Goal: Task Accomplishment & Management: Manage account settings

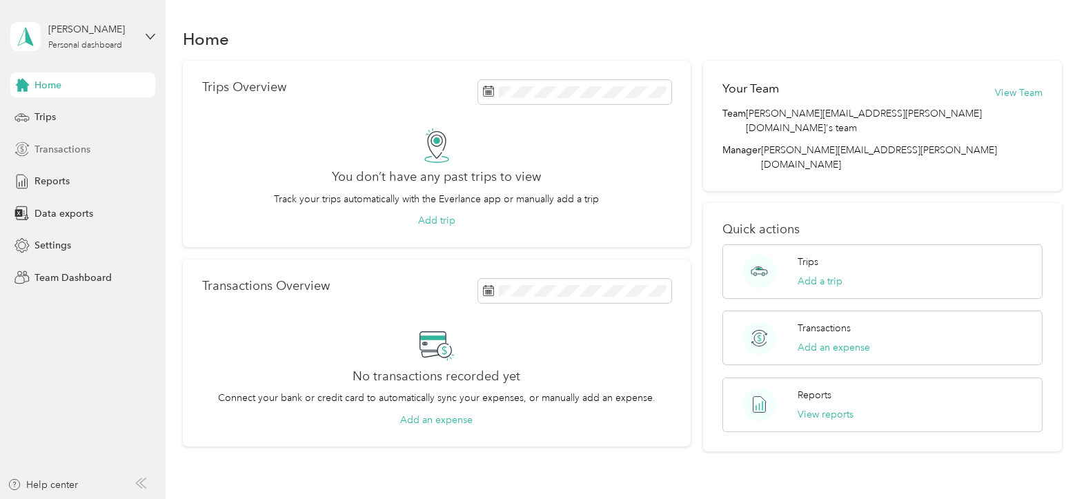
click at [66, 148] on span "Transactions" at bounding box center [63, 149] width 56 height 14
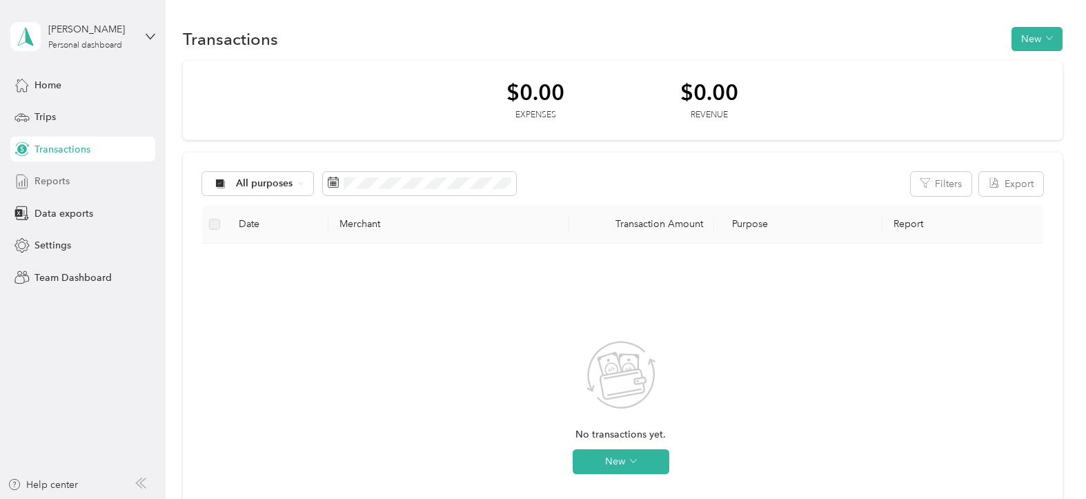
click at [56, 180] on span "Reports" at bounding box center [52, 181] width 35 height 14
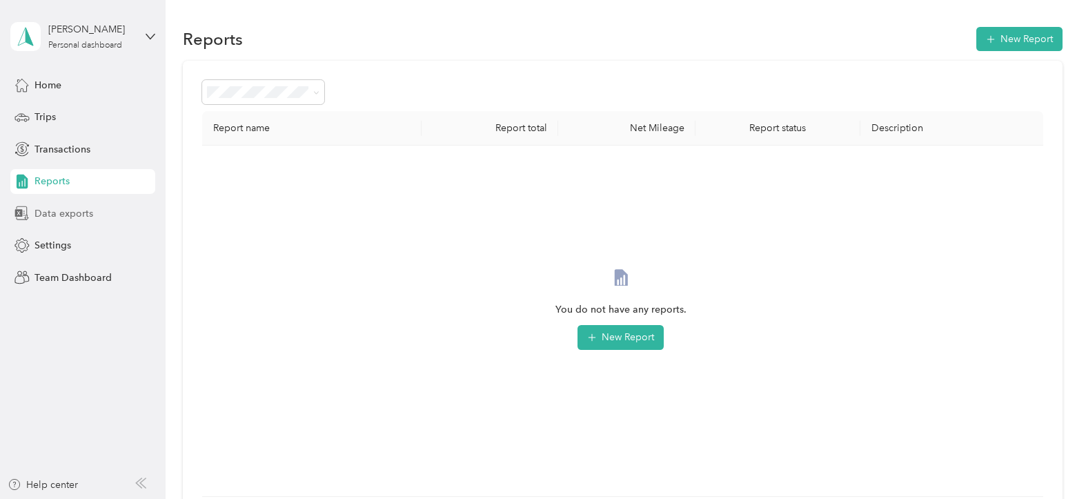
click at [74, 215] on span "Data exports" at bounding box center [64, 213] width 59 height 14
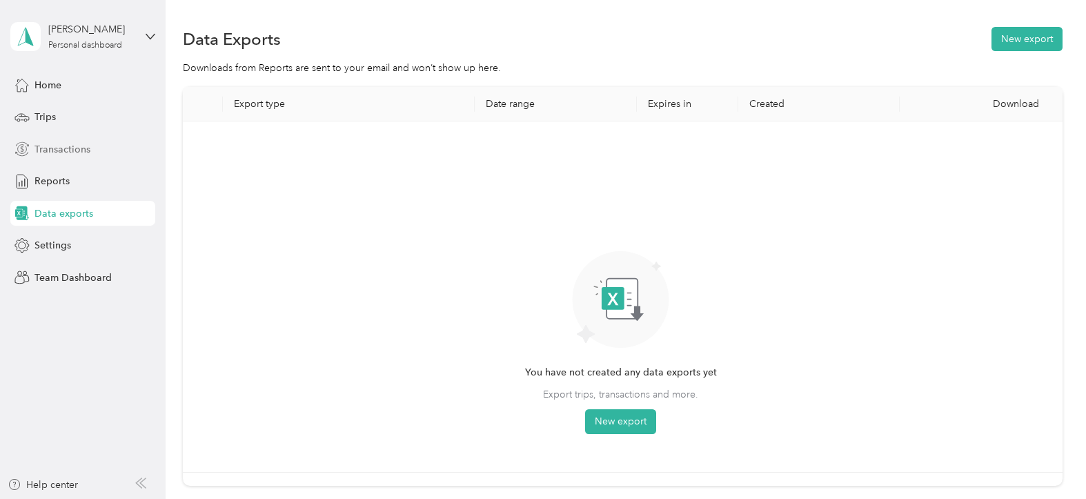
click at [59, 142] on span "Transactions" at bounding box center [63, 149] width 56 height 14
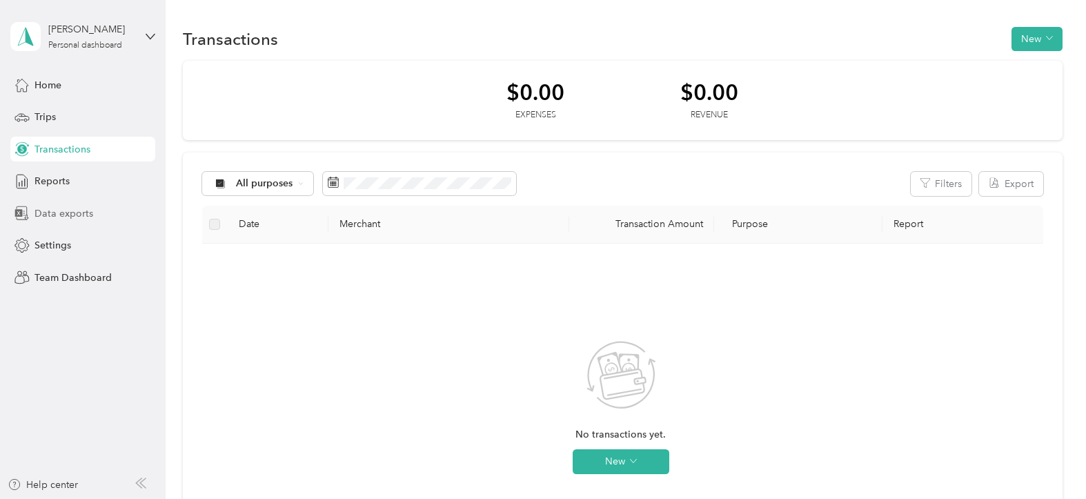
click at [57, 215] on span "Data exports" at bounding box center [64, 213] width 59 height 14
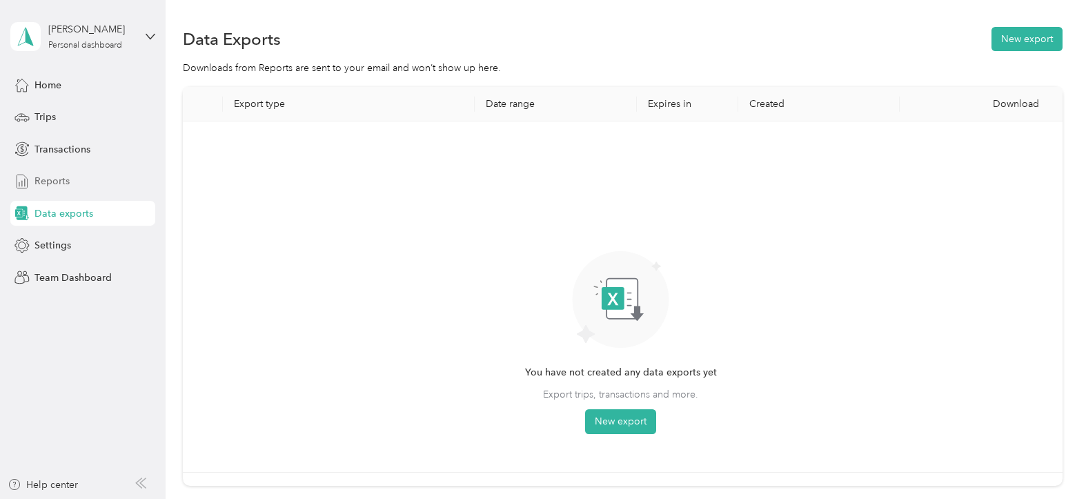
click at [46, 175] on span "Reports" at bounding box center [52, 181] width 35 height 14
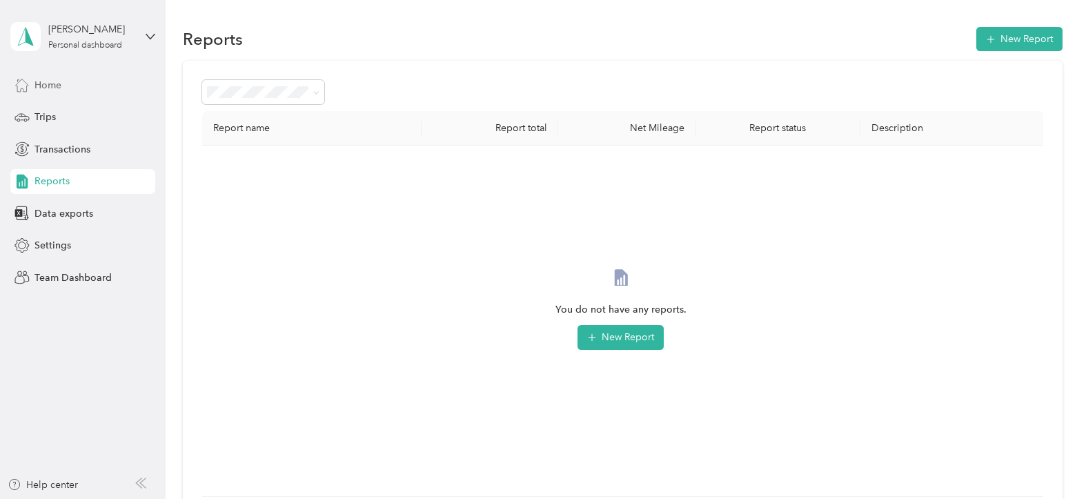
click at [50, 84] on span "Home" at bounding box center [48, 85] width 27 height 14
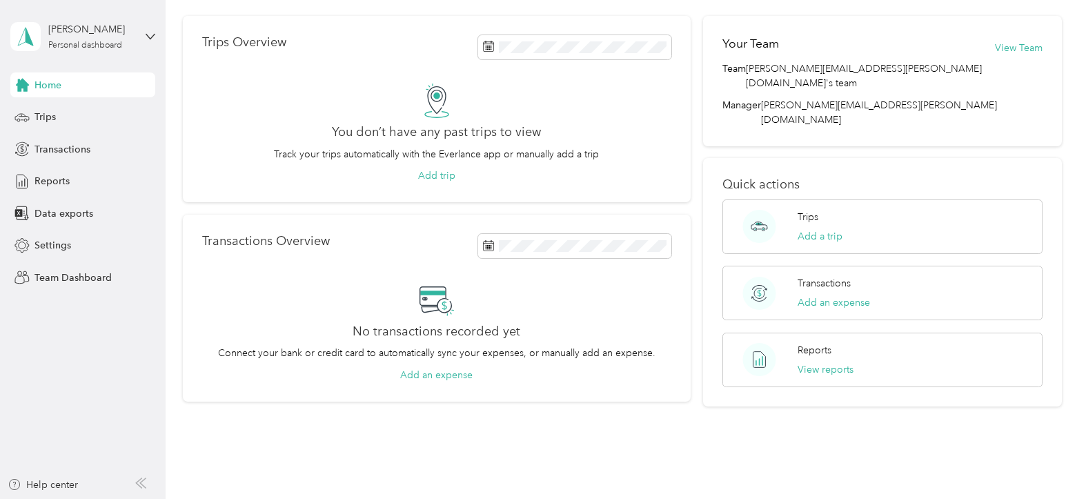
scroll to position [69, 0]
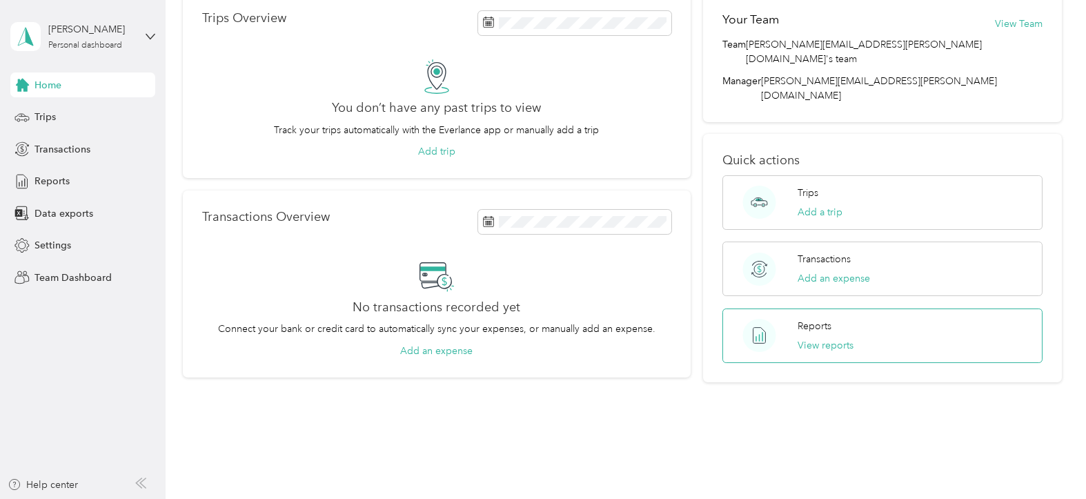
click at [805, 319] on p "Reports" at bounding box center [815, 326] width 34 height 14
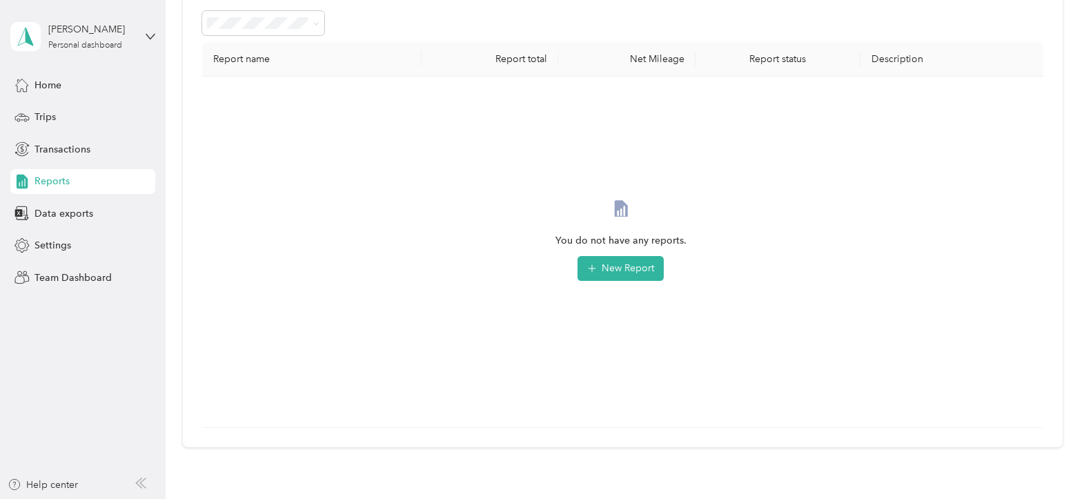
click at [47, 181] on span "Reports" at bounding box center [52, 181] width 35 height 14
click at [75, 350] on aside "[PERSON_NAME] Personal dashboard Home Trips Transactions Reports Data exports S…" at bounding box center [83, 249] width 166 height 499
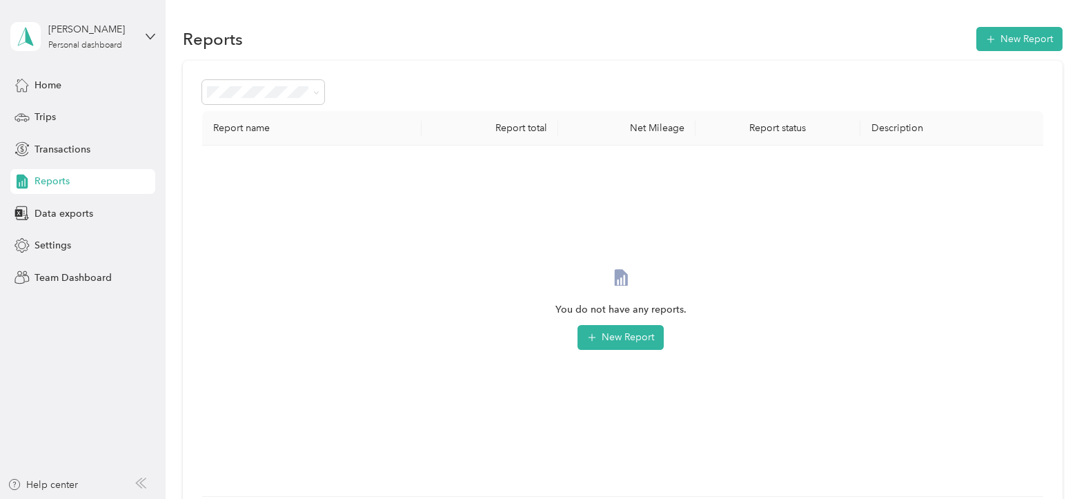
click at [66, 180] on span "Reports" at bounding box center [52, 181] width 35 height 14
click at [67, 219] on span "Data exports" at bounding box center [64, 213] width 59 height 14
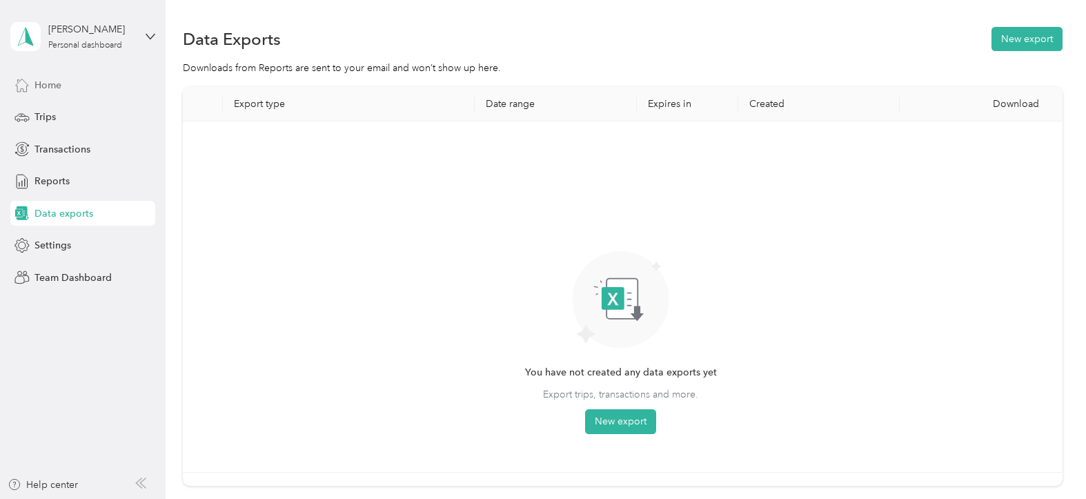
click at [42, 81] on span "Home" at bounding box center [48, 85] width 27 height 14
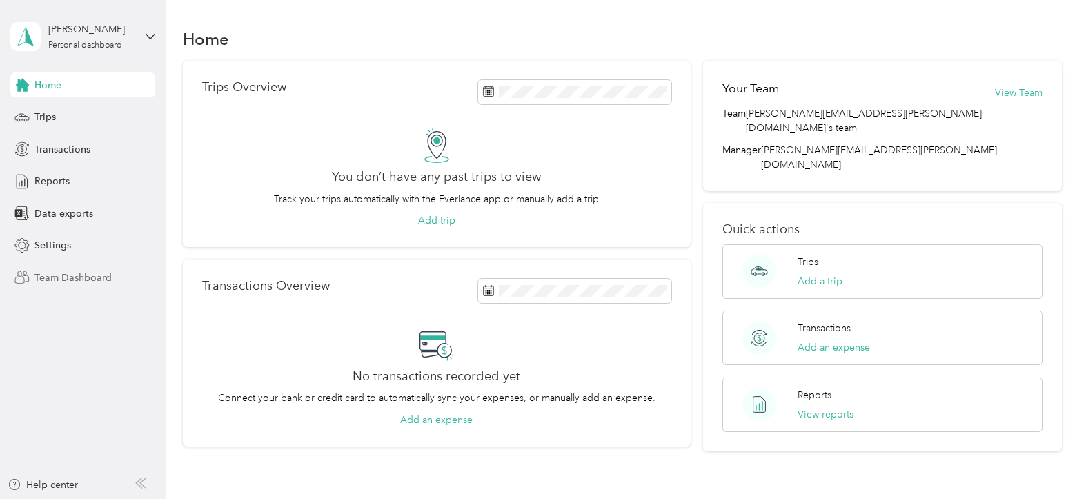
click at [48, 274] on span "Team Dashboard" at bounding box center [73, 278] width 77 height 14
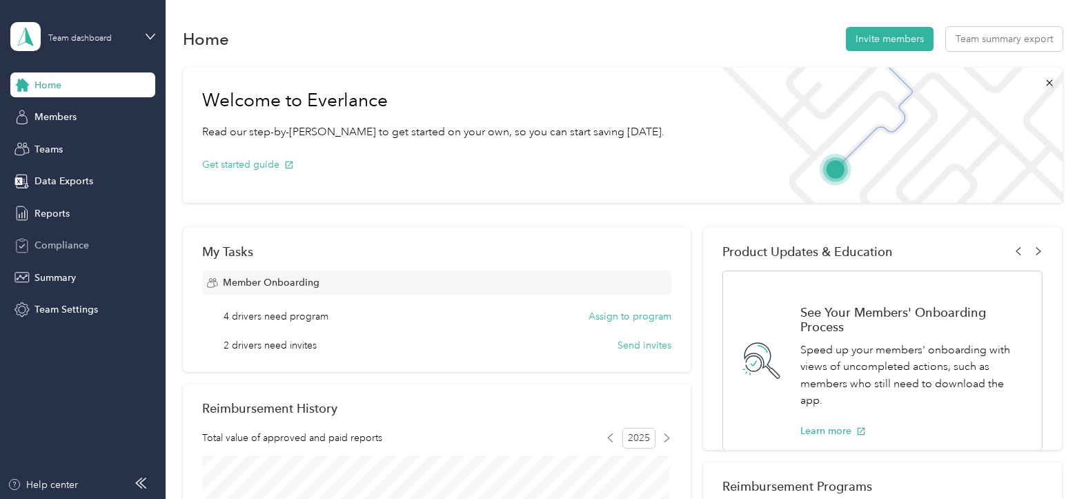
click at [68, 237] on div "Compliance" at bounding box center [82, 245] width 145 height 25
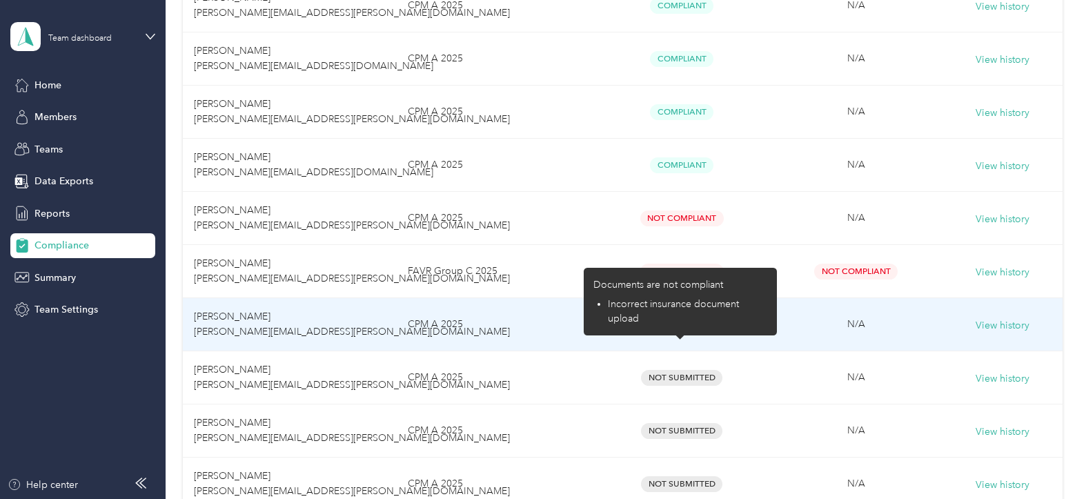
scroll to position [463, 0]
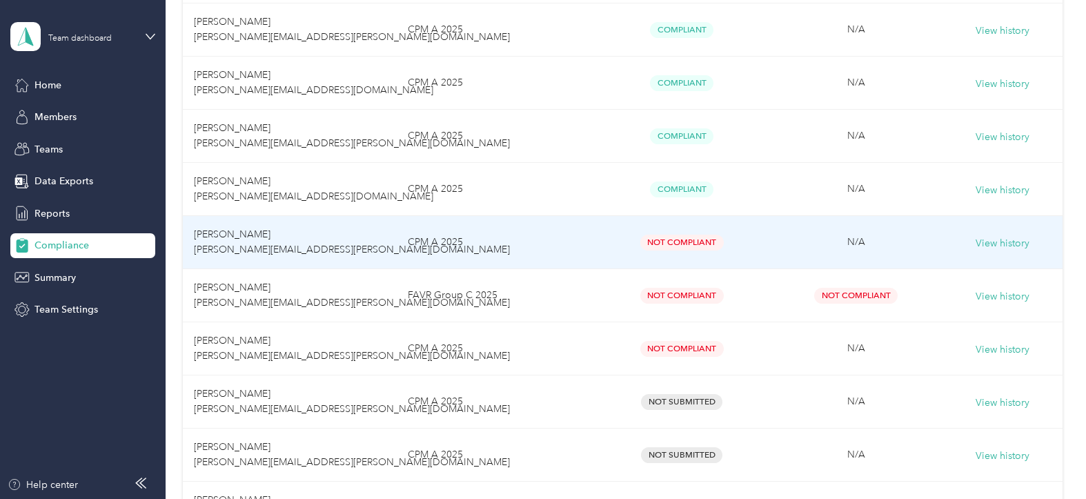
click at [671, 233] on td "Not Compliant" at bounding box center [682, 242] width 175 height 53
click at [672, 239] on span "Not Compliant" at bounding box center [683, 243] width 84 height 16
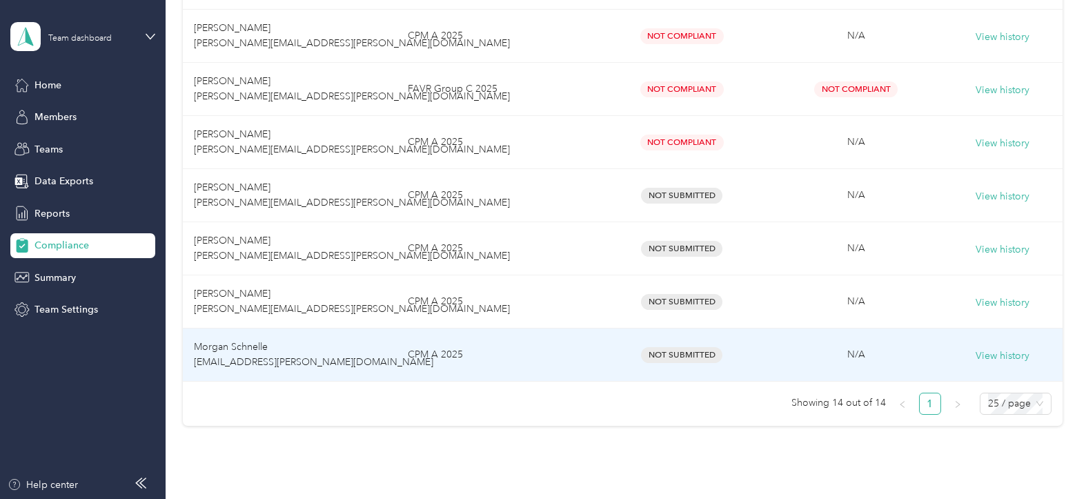
scroll to position [670, 0]
click at [662, 353] on span "Not Submitted" at bounding box center [681, 354] width 81 height 16
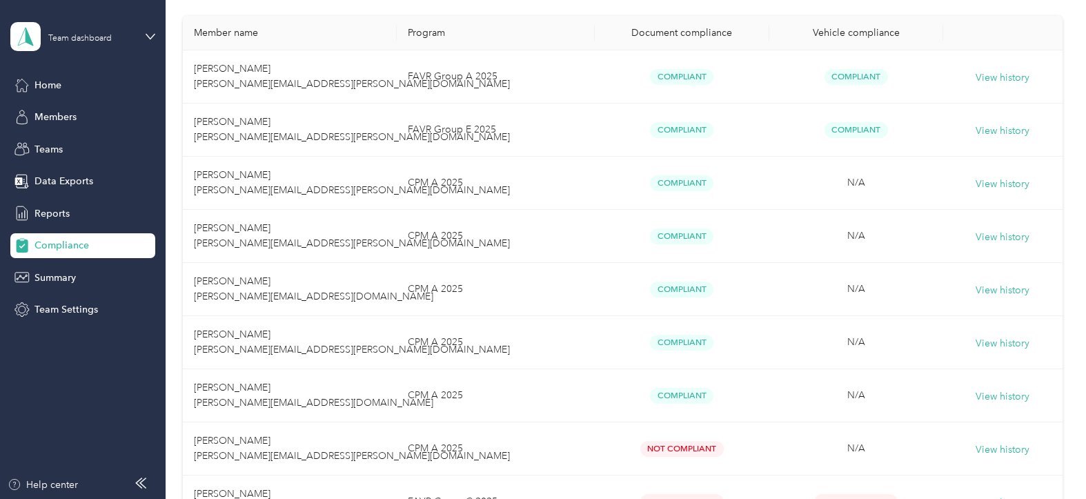
scroll to position [256, 0]
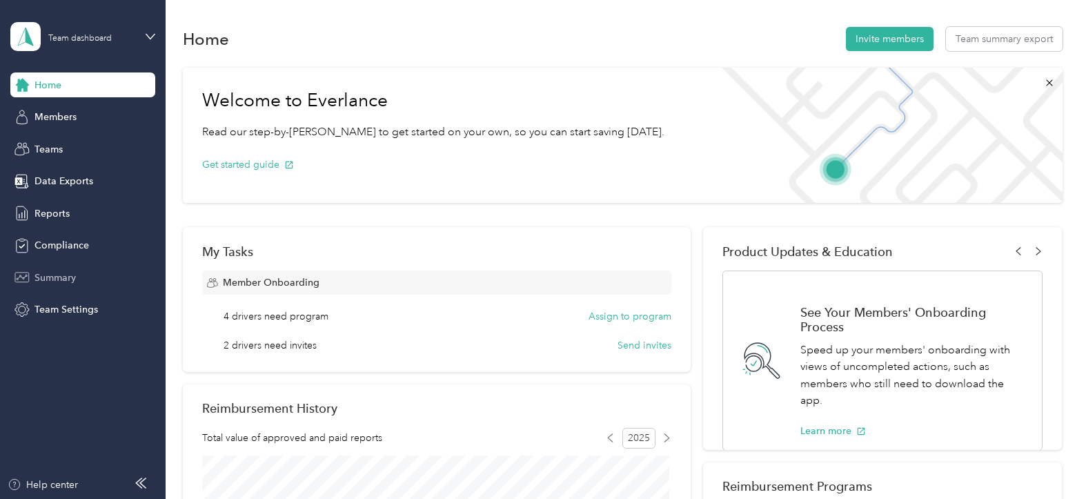
click at [75, 275] on span "Summary" at bounding box center [55, 278] width 41 height 14
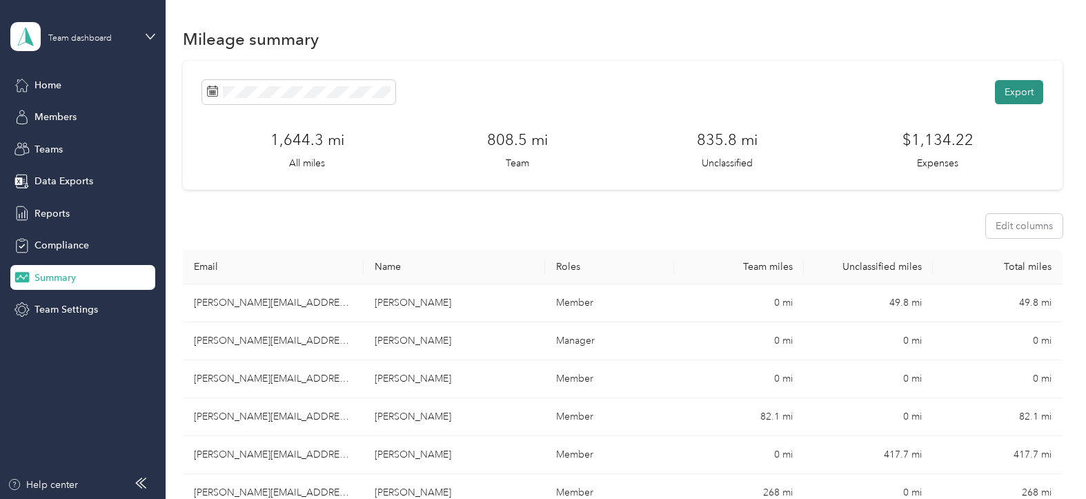
click at [1009, 83] on button "Export" at bounding box center [1019, 92] width 48 height 24
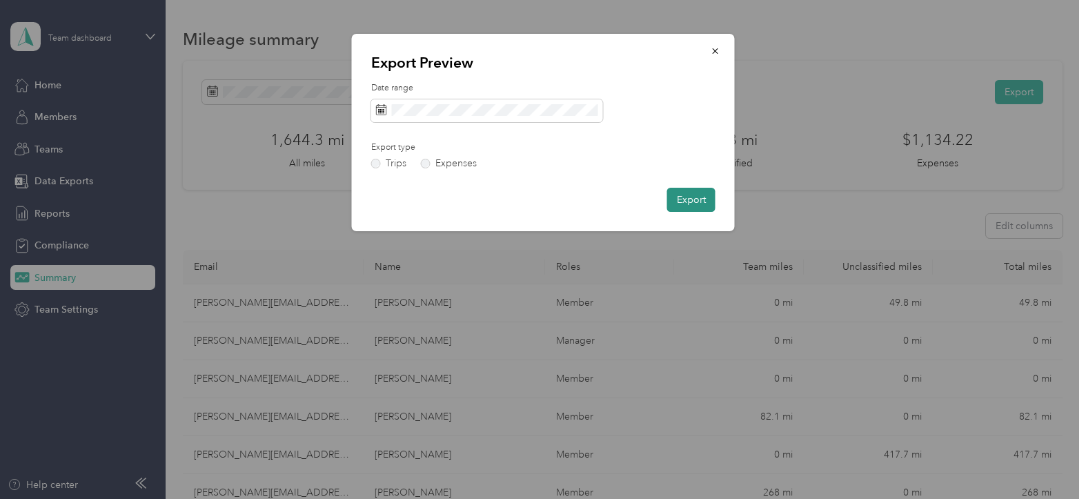
click at [690, 198] on button "Export" at bounding box center [691, 200] width 48 height 24
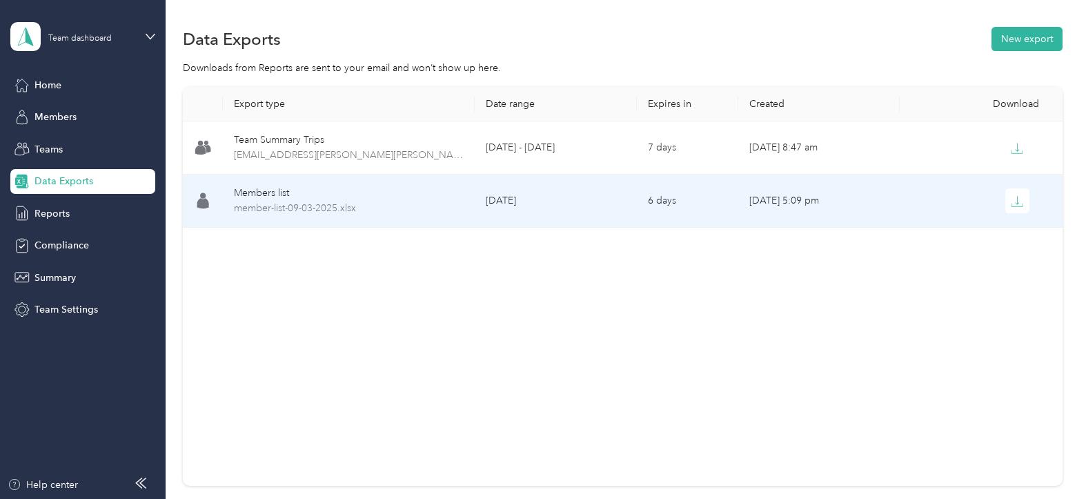
click at [264, 193] on div "Members list" at bounding box center [348, 193] width 229 height 15
click at [1017, 197] on icon "button" at bounding box center [1017, 201] width 12 height 12
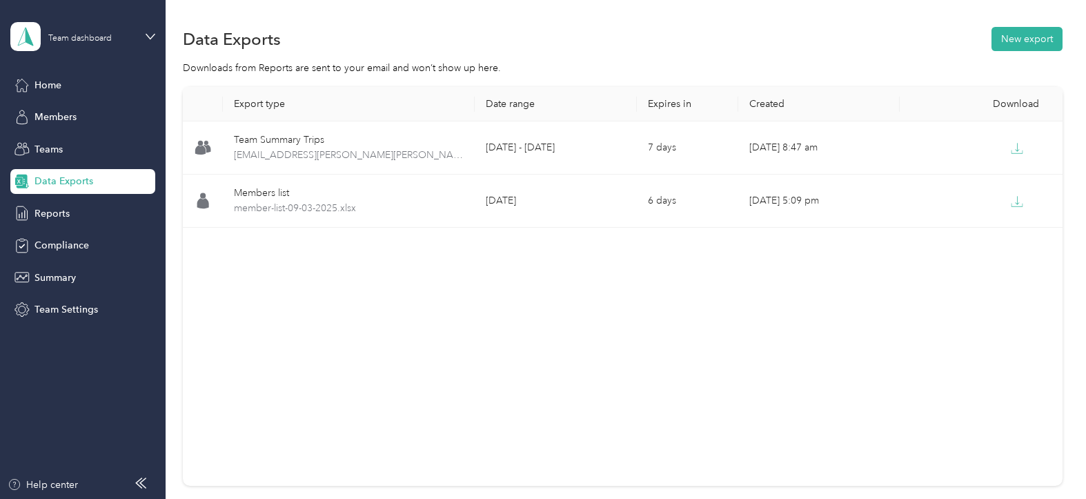
click at [702, 34] on div "Data Exports New export" at bounding box center [623, 38] width 880 height 29
click at [67, 179] on span "Data Exports" at bounding box center [64, 181] width 59 height 14
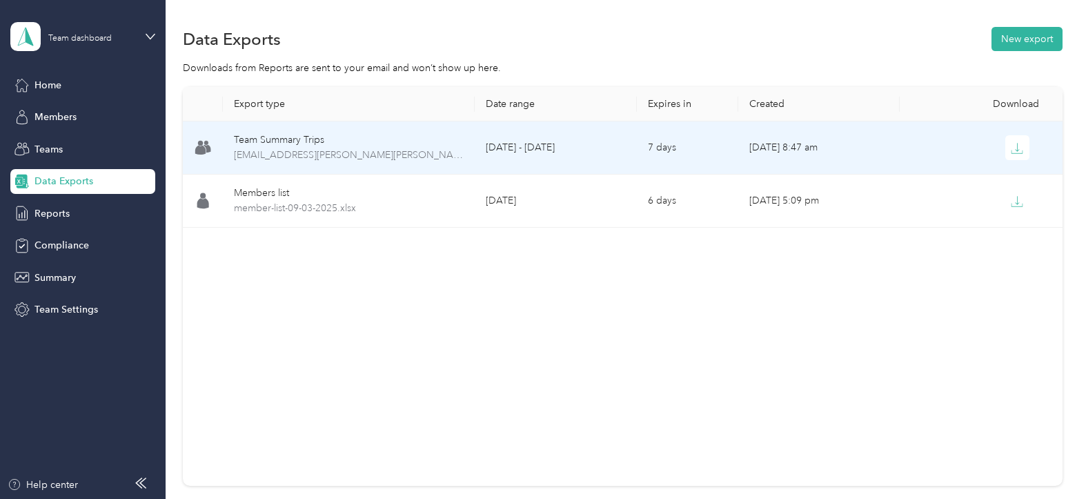
click at [274, 145] on div "Team Summary Trips" at bounding box center [348, 140] width 229 height 15
click at [258, 141] on div "Team Summary Trips" at bounding box center [348, 140] width 229 height 15
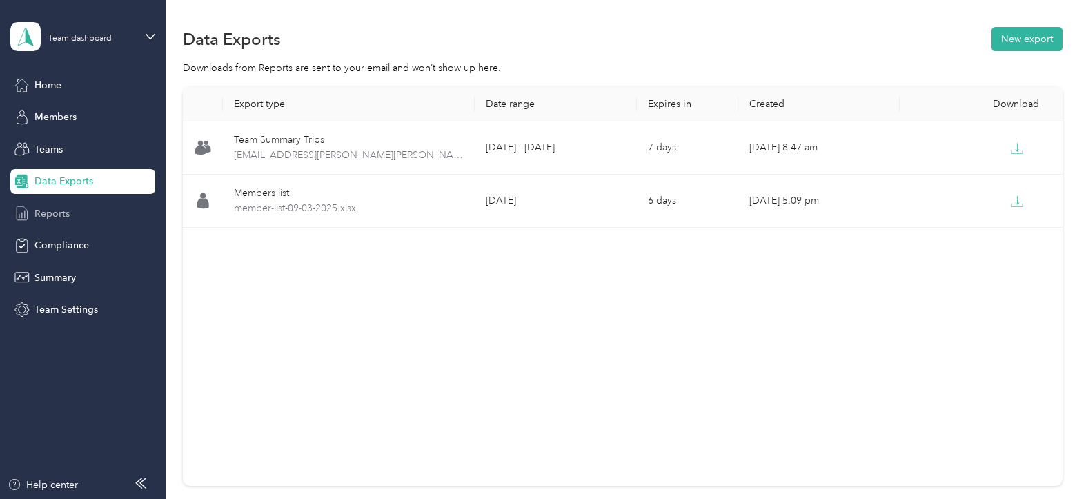
click at [50, 211] on span "Reports" at bounding box center [52, 213] width 35 height 14
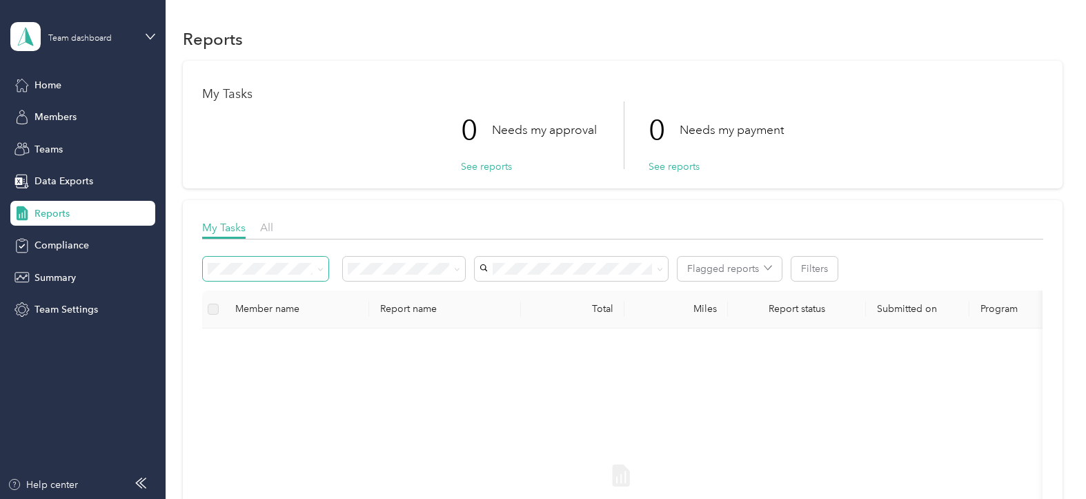
click at [317, 265] on span at bounding box center [318, 269] width 11 height 14
click at [323, 266] on icon at bounding box center [320, 269] width 6 height 6
click at [253, 344] on li "All reports" at bounding box center [266, 335] width 126 height 24
click at [251, 311] on div "Member name" at bounding box center [296, 309] width 123 height 12
click at [214, 309] on label at bounding box center [213, 309] width 11 height 15
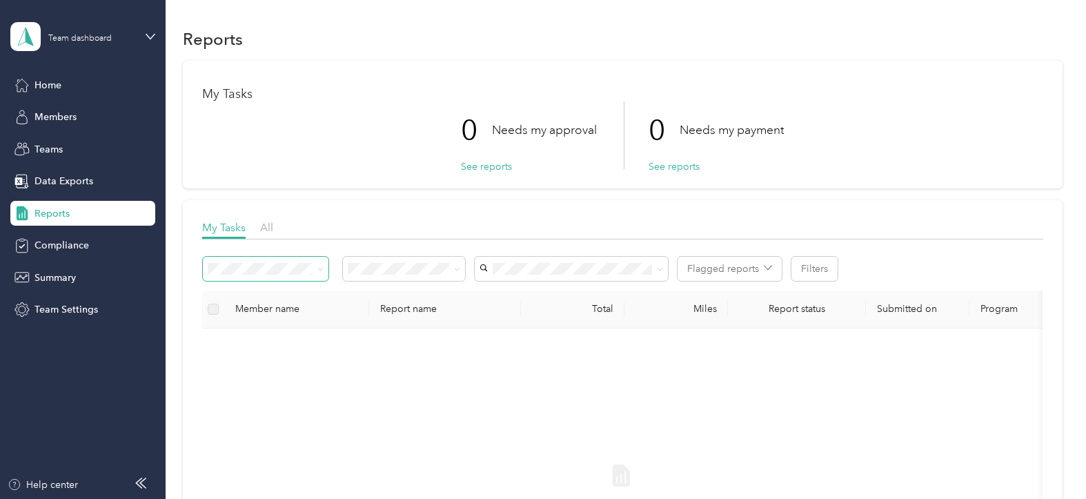
click at [218, 315] on label at bounding box center [213, 309] width 11 height 15
click at [50, 277] on span "Summary" at bounding box center [55, 278] width 41 height 14
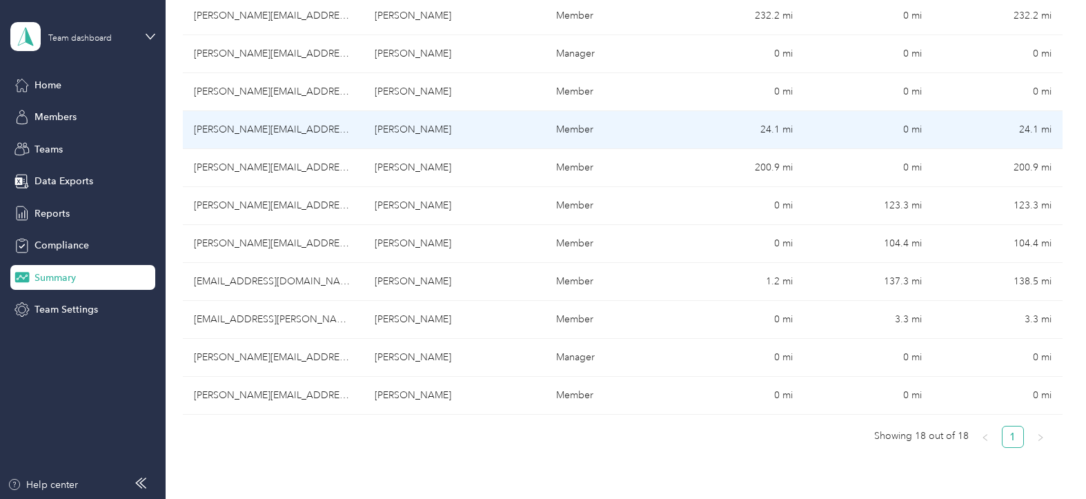
scroll to position [621, 0]
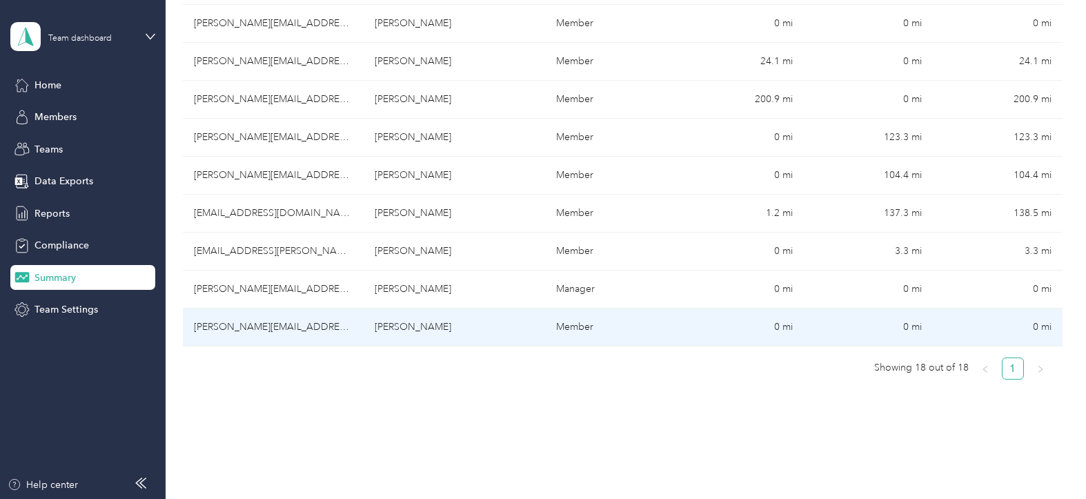
click at [227, 322] on td "[PERSON_NAME][EMAIL_ADDRESS][PERSON_NAME][DOMAIN_NAME]" at bounding box center [273, 328] width 181 height 38
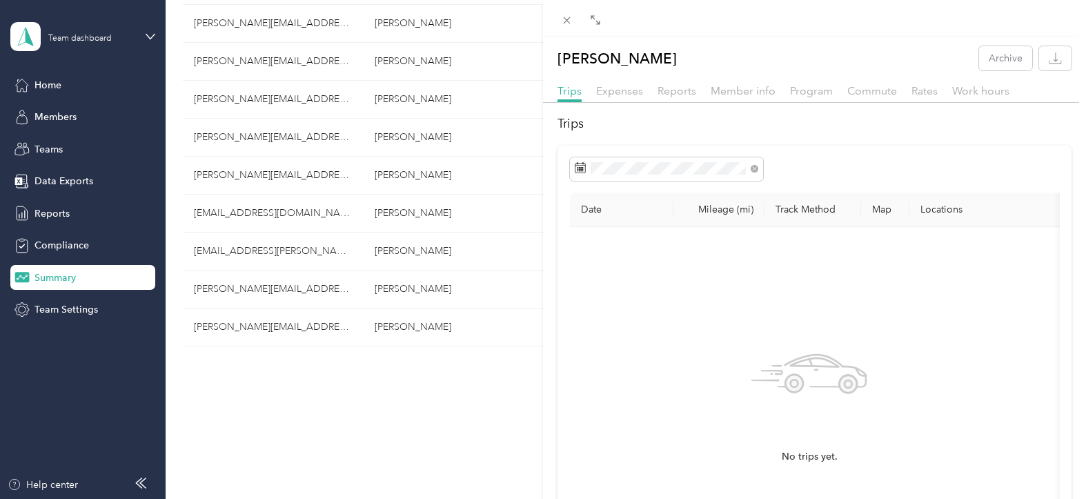
click at [59, 244] on div "[PERSON_NAME] Archive Trips Expenses Reports Member info Program Commute Rates …" at bounding box center [543, 249] width 1086 height 499
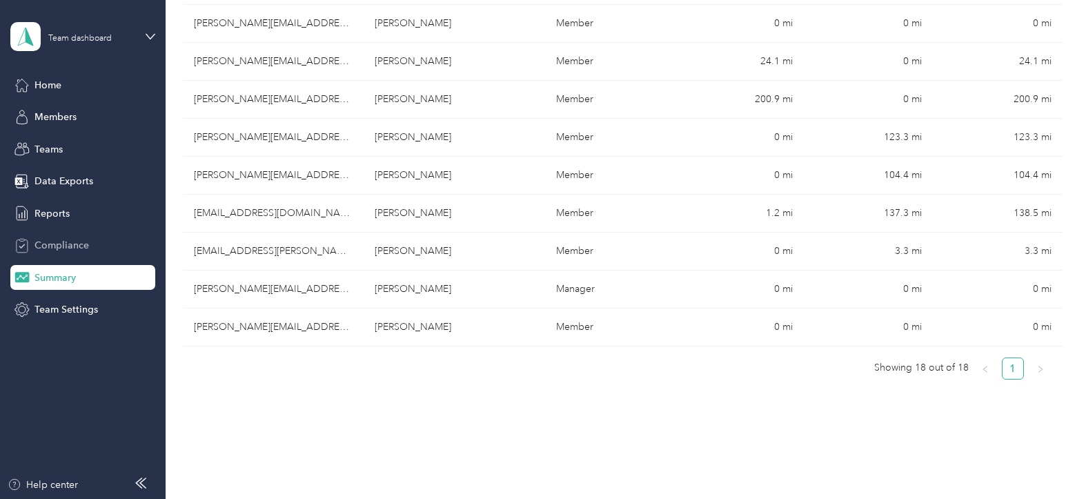
click at [48, 242] on span "Compliance" at bounding box center [62, 245] width 55 height 14
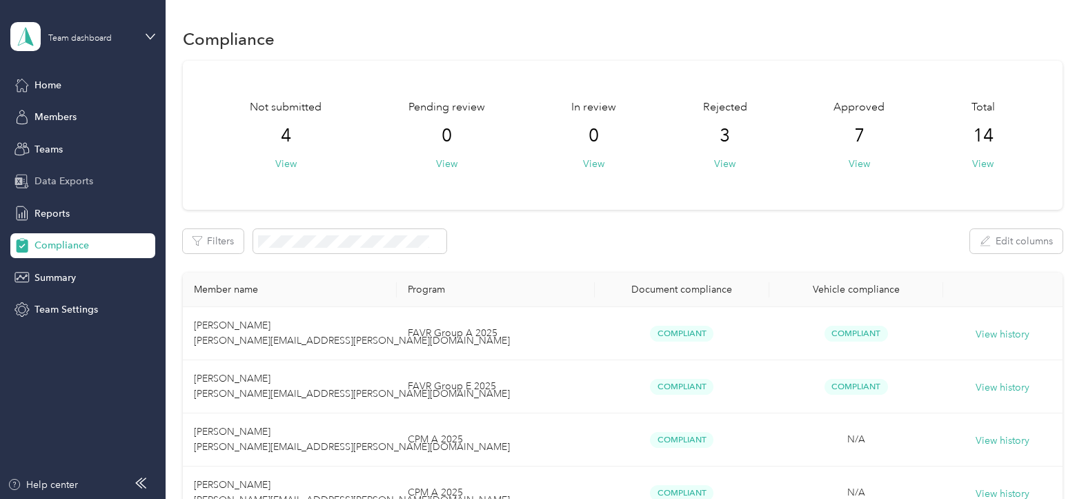
click at [50, 180] on span "Data Exports" at bounding box center [64, 181] width 59 height 14
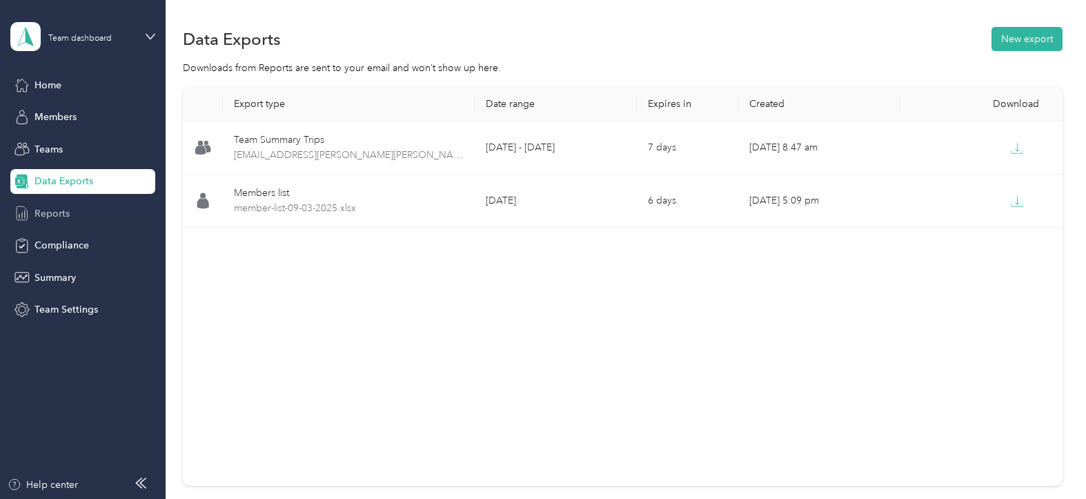
click at [50, 209] on span "Reports" at bounding box center [52, 213] width 35 height 14
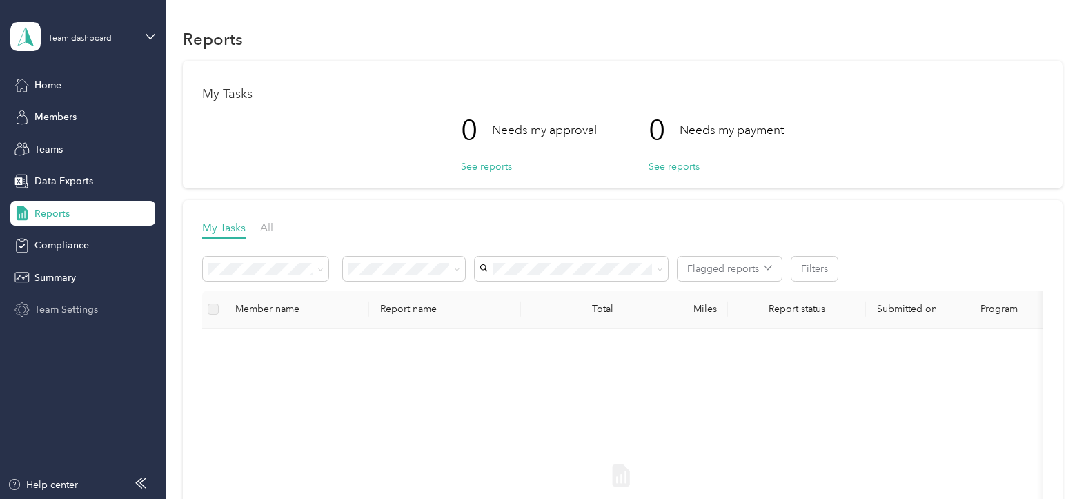
click at [66, 308] on span "Team Settings" at bounding box center [66, 309] width 63 height 14
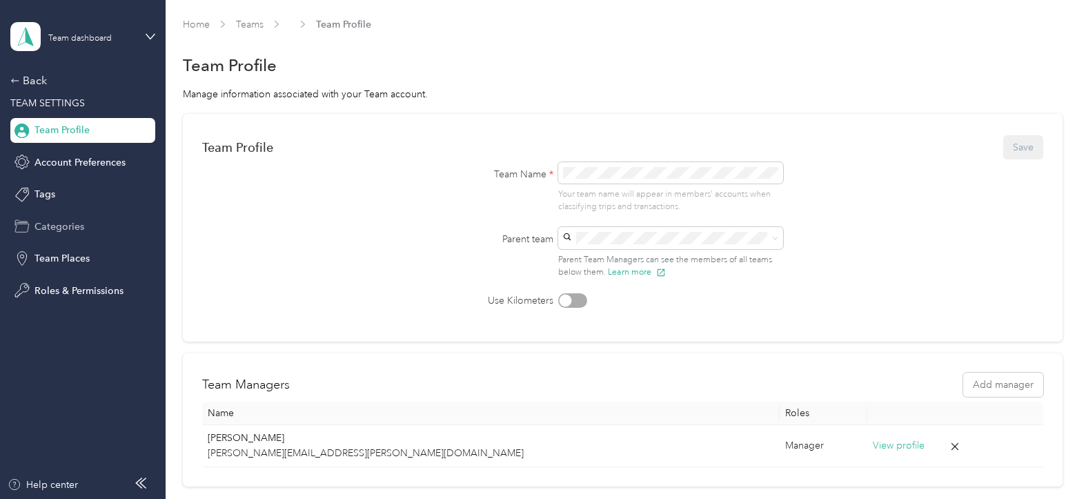
click at [58, 228] on span "Categories" at bounding box center [60, 226] width 50 height 14
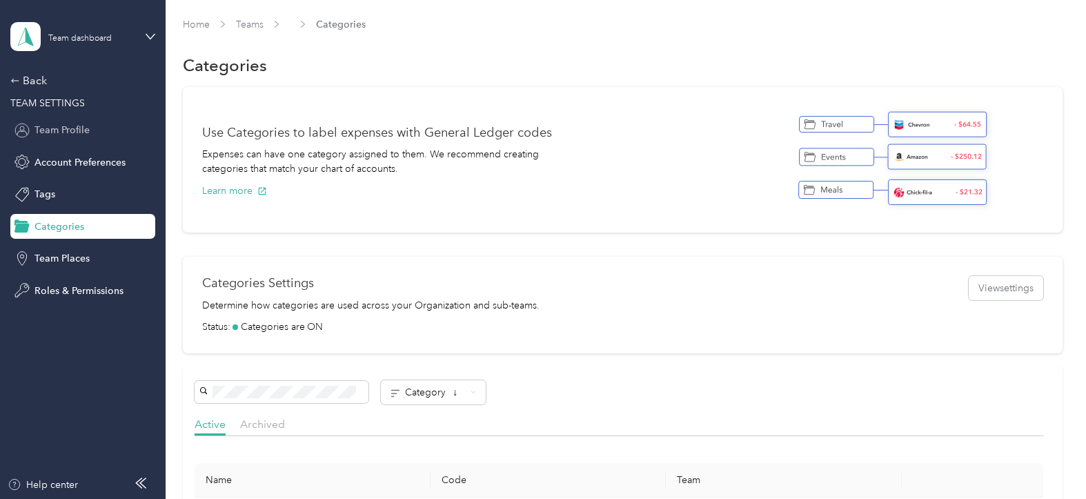
click at [43, 130] on span "Team Profile" at bounding box center [62, 130] width 55 height 14
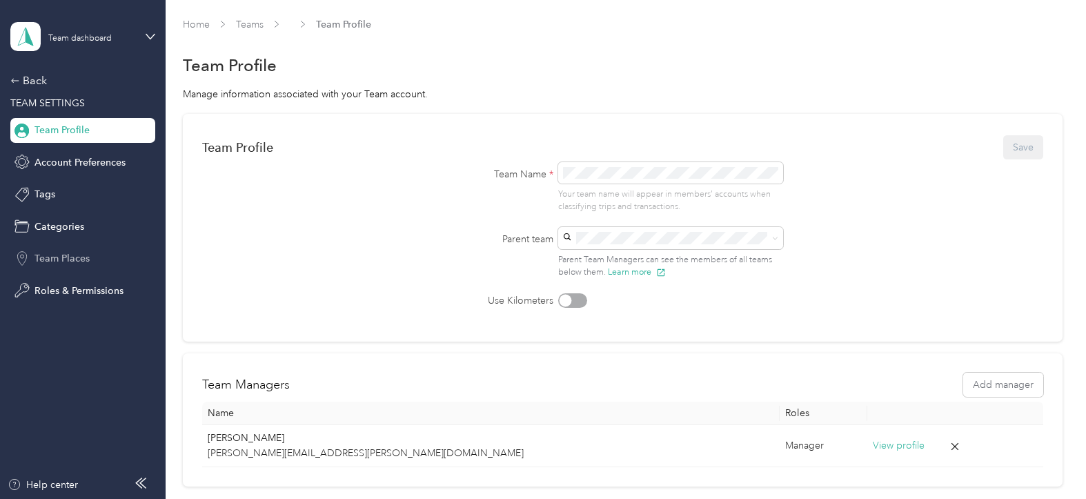
click at [56, 258] on span "Team Places" at bounding box center [62, 258] width 55 height 14
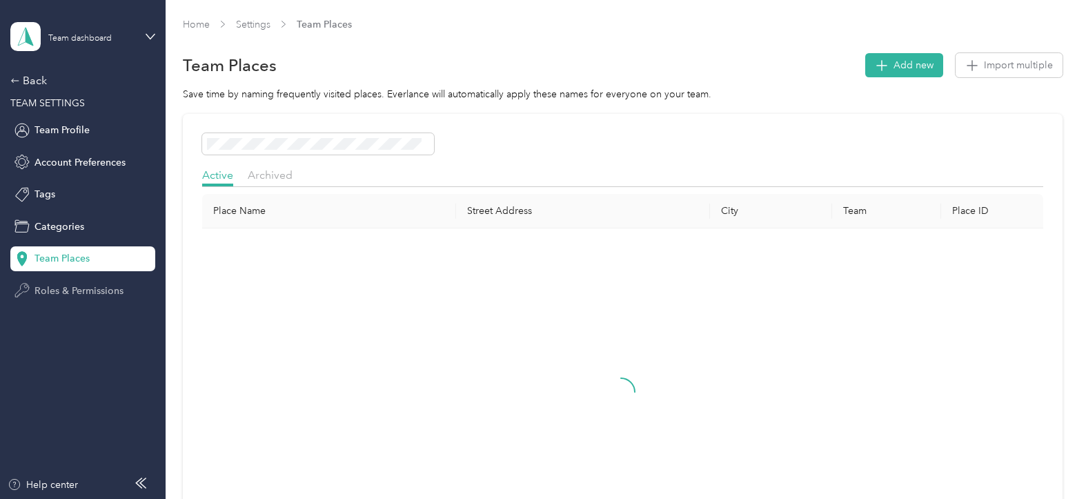
click at [60, 289] on span "Roles & Permissions" at bounding box center [79, 291] width 89 height 14
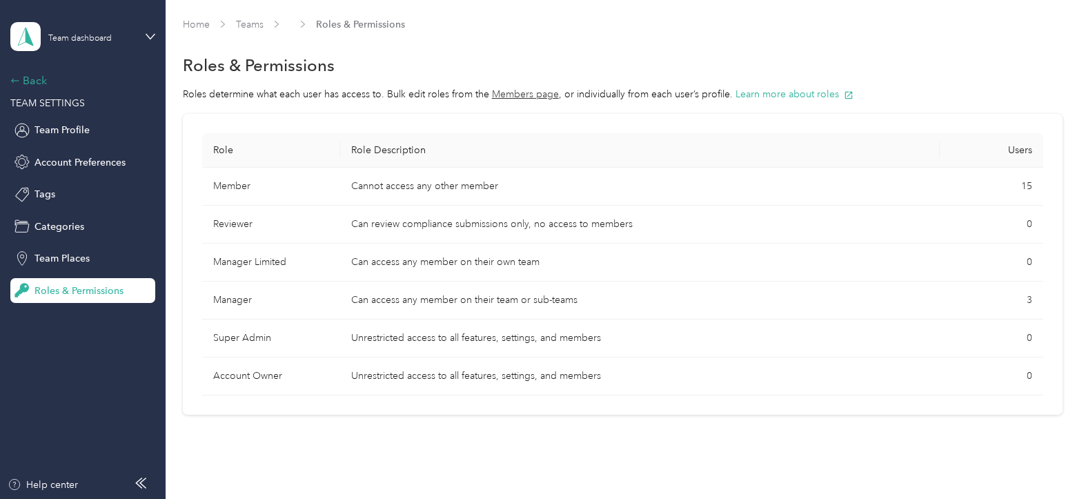
click at [20, 74] on div "Back" at bounding box center [79, 80] width 138 height 17
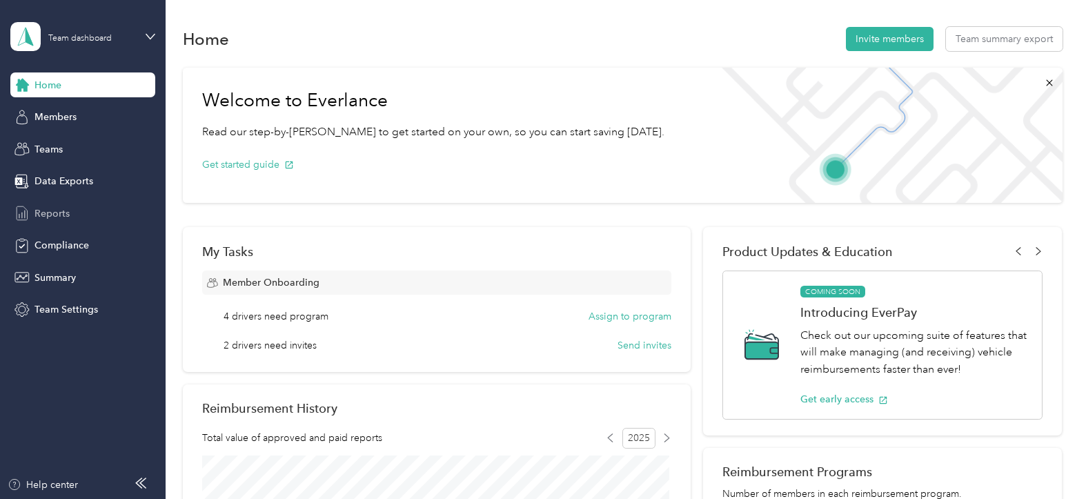
click at [48, 208] on span "Reports" at bounding box center [52, 213] width 35 height 14
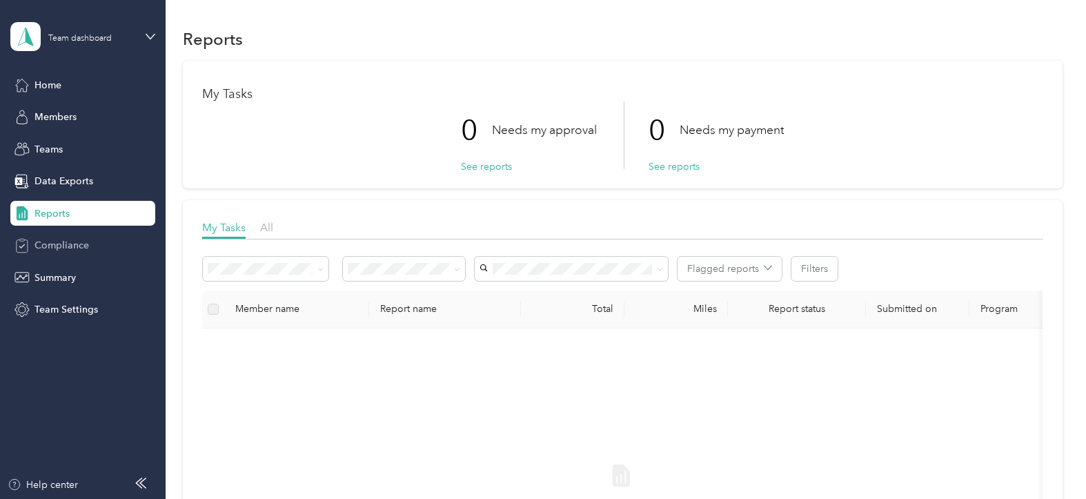
click at [73, 242] on span "Compliance" at bounding box center [62, 245] width 55 height 14
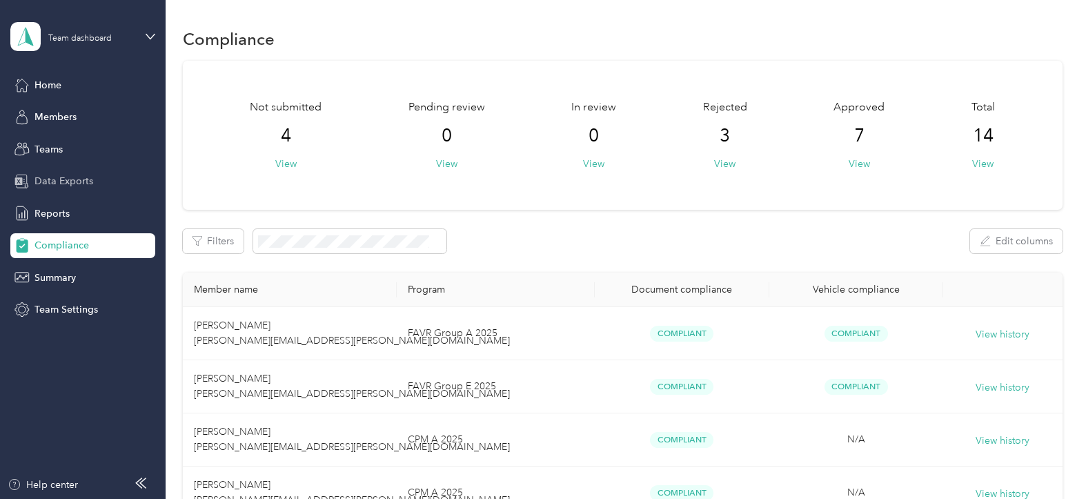
click at [50, 178] on span "Data Exports" at bounding box center [64, 181] width 59 height 14
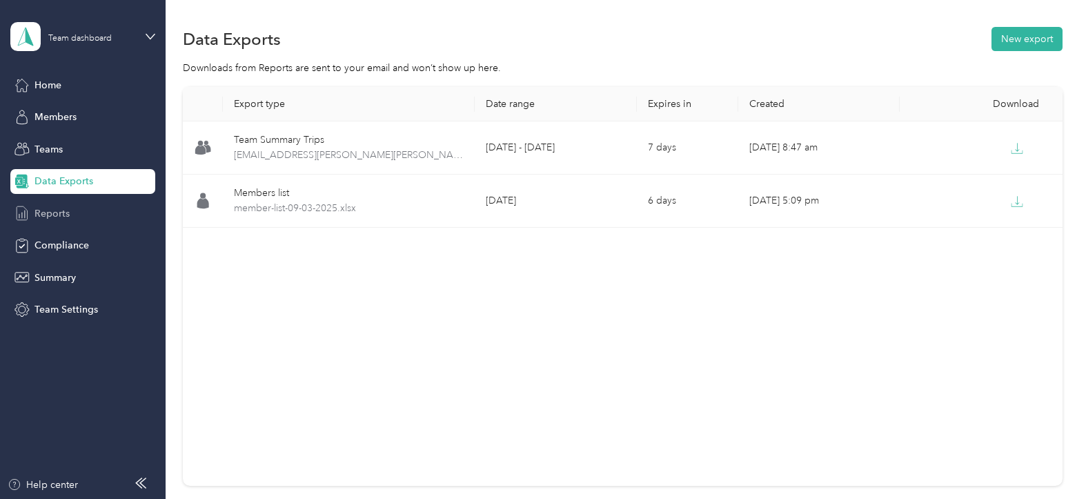
click at [48, 210] on span "Reports" at bounding box center [52, 213] width 35 height 14
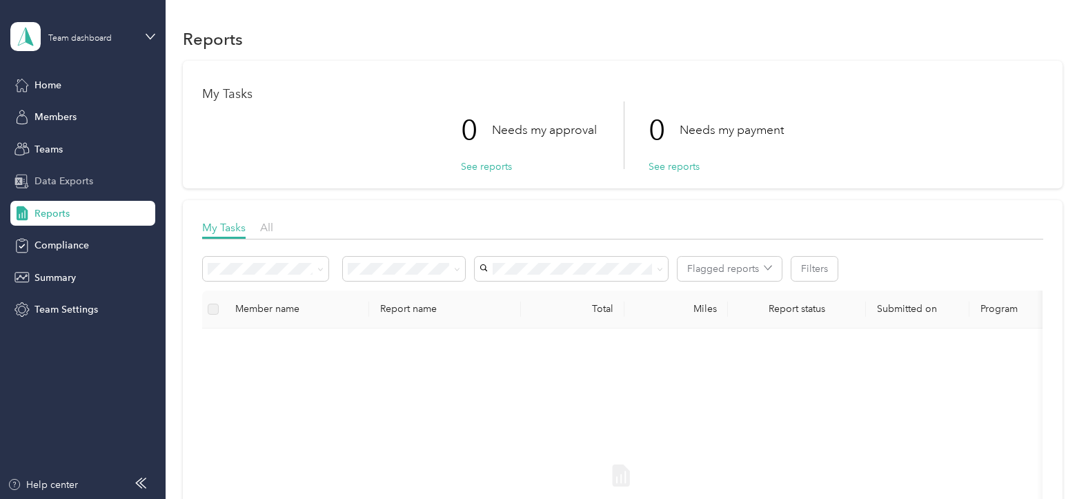
click at [56, 179] on span "Data Exports" at bounding box center [64, 181] width 59 height 14
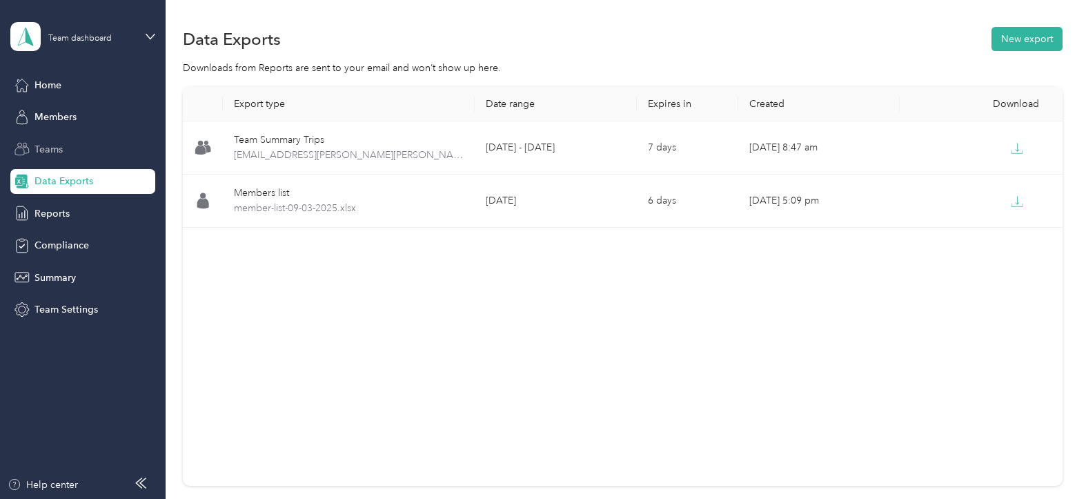
click at [49, 149] on span "Teams" at bounding box center [49, 149] width 28 height 14
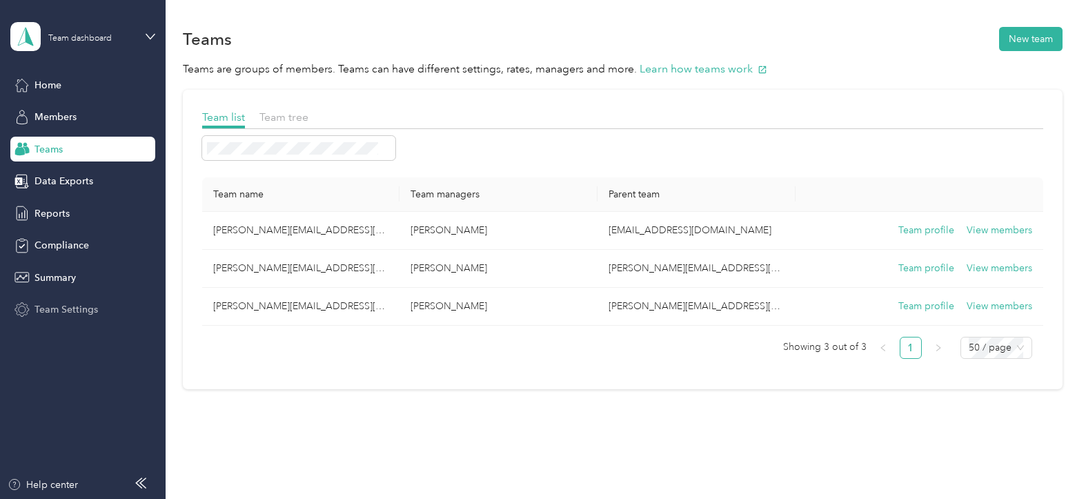
click at [43, 309] on span "Team Settings" at bounding box center [66, 309] width 63 height 14
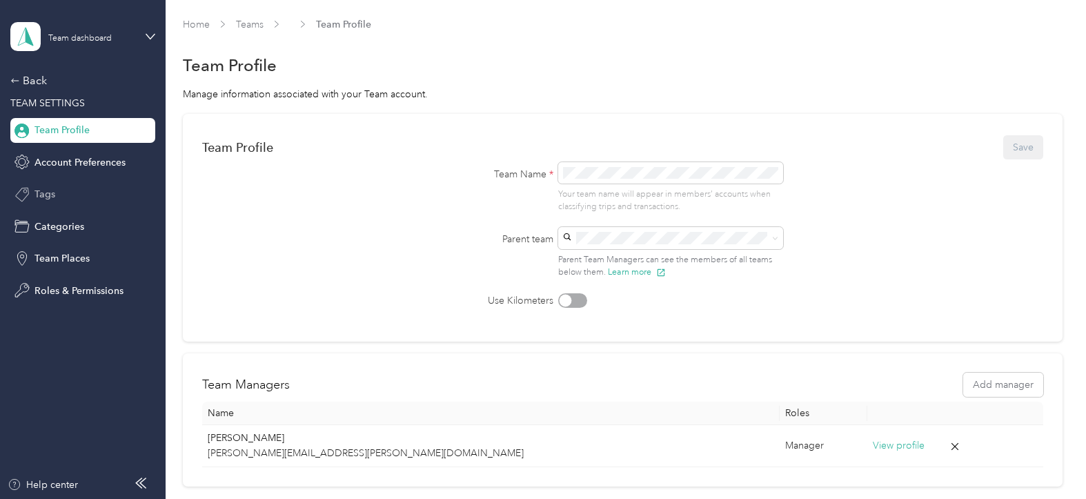
click at [40, 196] on span "Tags" at bounding box center [45, 194] width 21 height 14
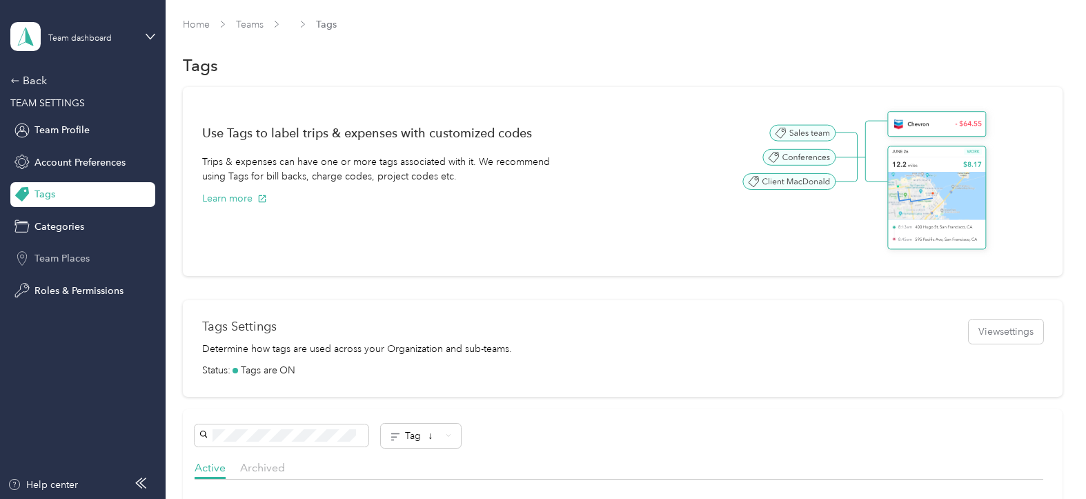
click at [40, 259] on span "Team Places" at bounding box center [62, 258] width 55 height 14
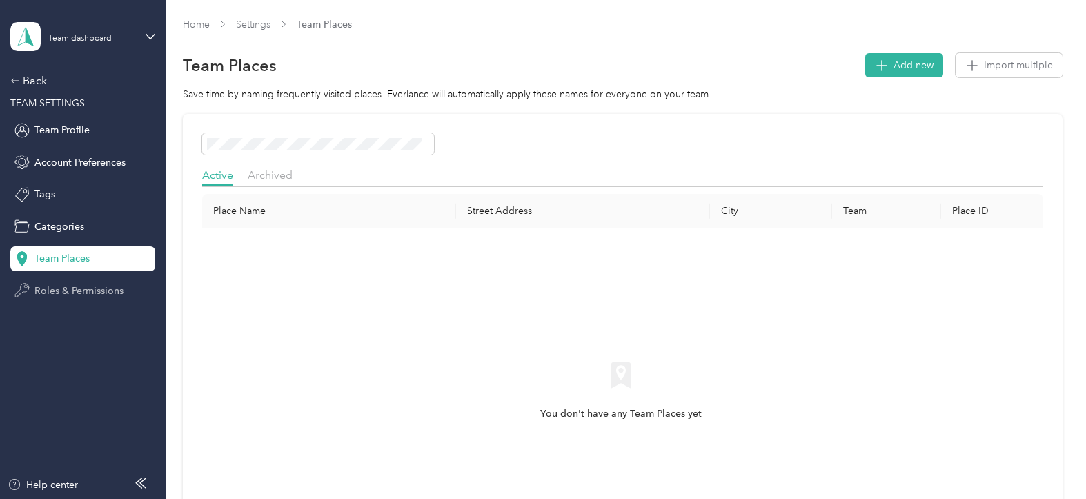
click at [60, 289] on span "Roles & Permissions" at bounding box center [79, 291] width 89 height 14
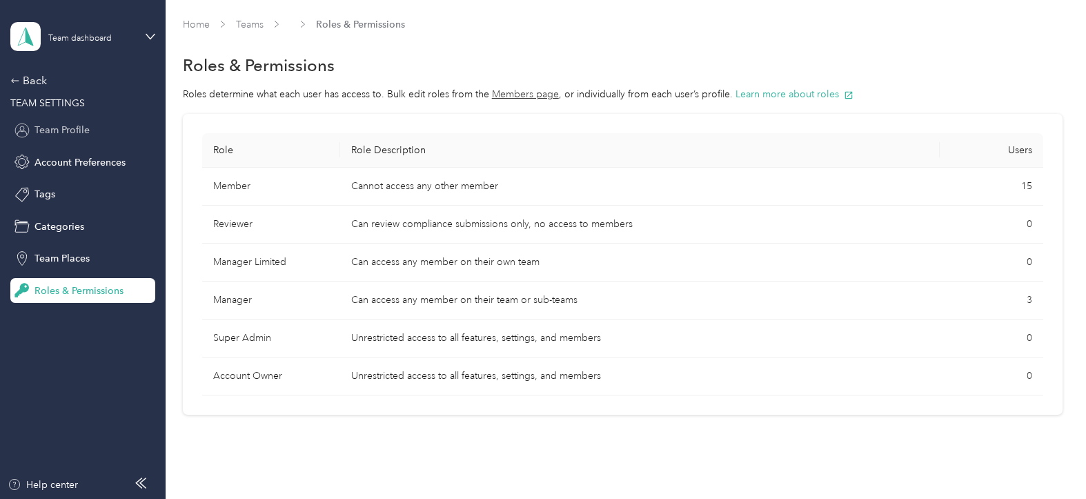
click at [41, 130] on span "Team Profile" at bounding box center [62, 130] width 55 height 14
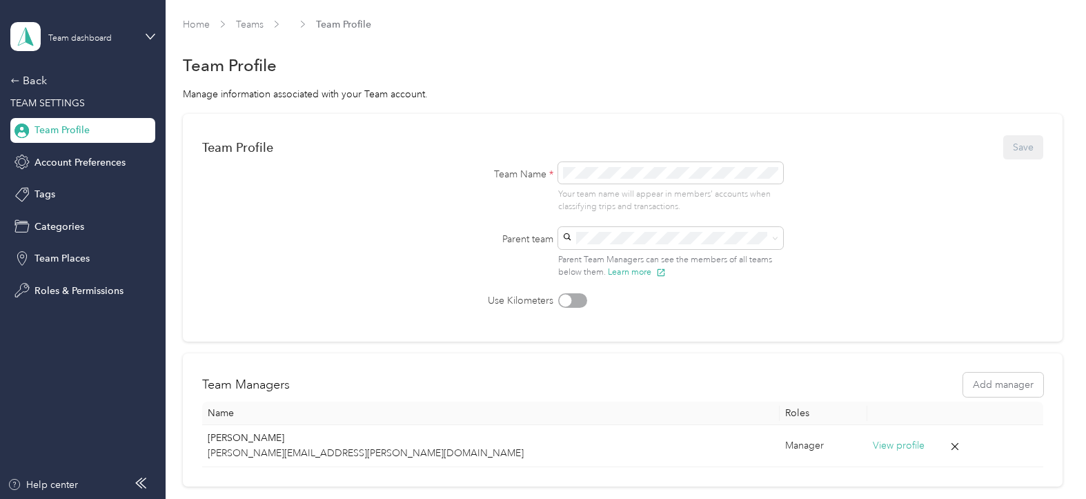
click at [10, 76] on aside "Team dashboard Back TEAM SETTINGS Team Profile Account Preferences Tags Categor…" at bounding box center [83, 249] width 166 height 499
click at [16, 76] on icon at bounding box center [15, 81] width 10 height 10
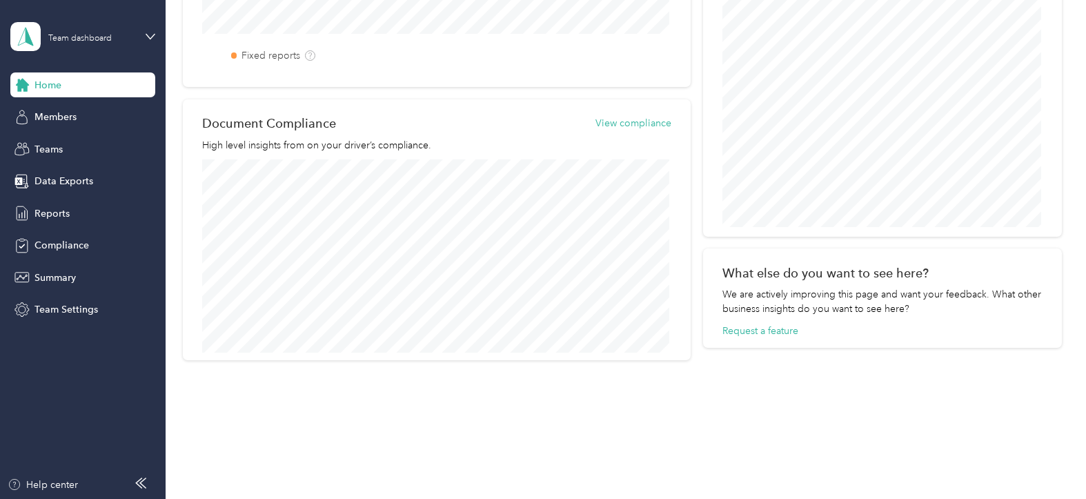
scroll to position [618, 0]
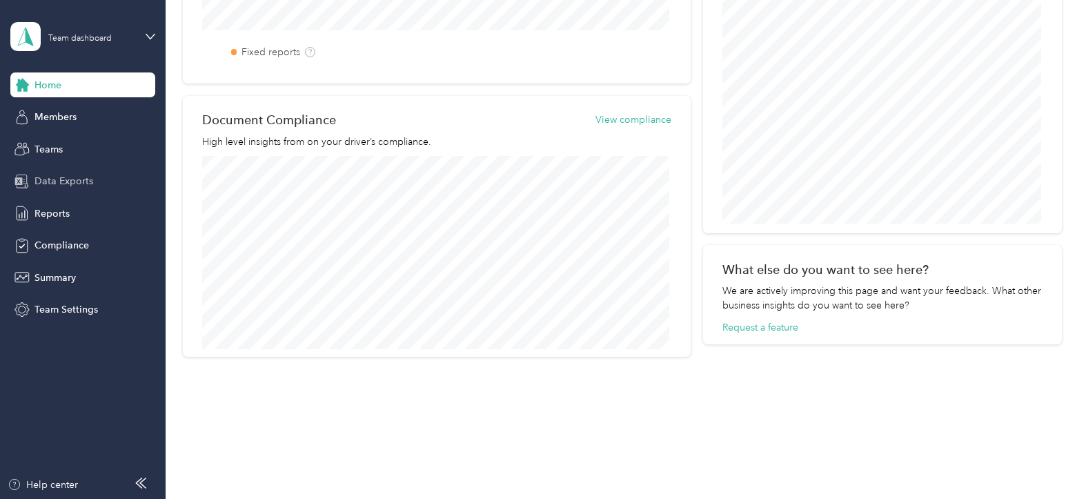
click at [57, 182] on span "Data Exports" at bounding box center [64, 181] width 59 height 14
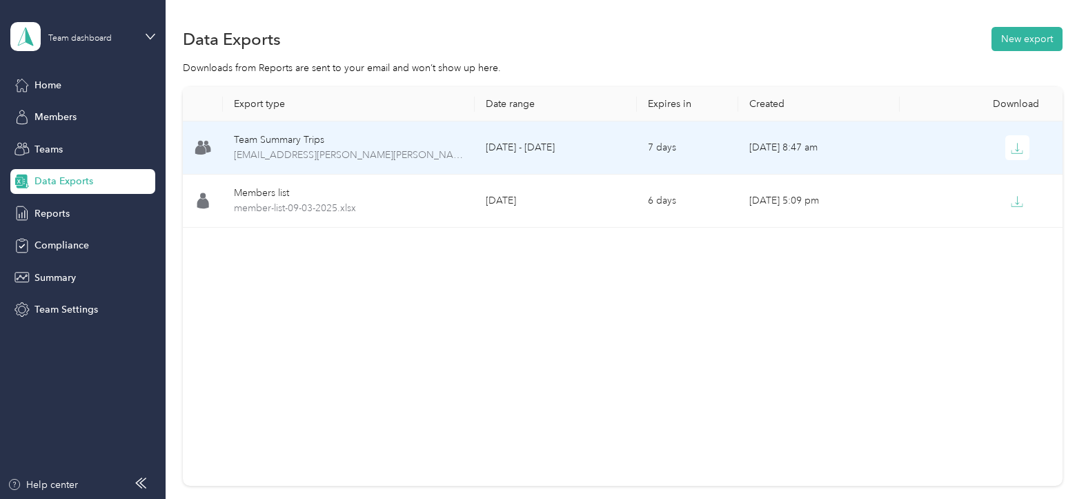
click at [282, 140] on div "Team Summary Trips" at bounding box center [348, 140] width 229 height 15
click at [1014, 149] on icon "button" at bounding box center [1017, 148] width 12 height 12
click at [275, 155] on span "[EMAIL_ADDRESS][PERSON_NAME][PERSON_NAME]" at bounding box center [348, 155] width 229 height 15
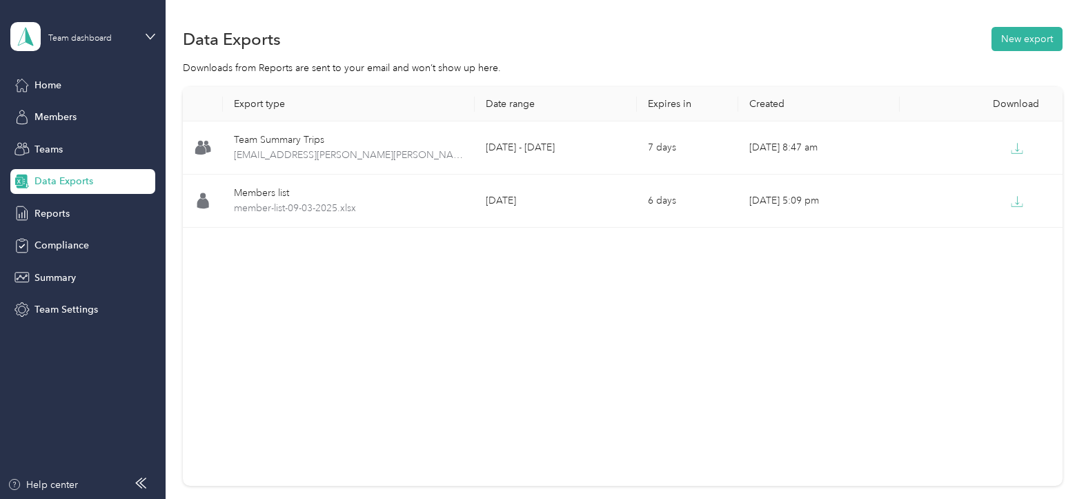
click at [35, 175] on span "Data Exports" at bounding box center [64, 181] width 59 height 14
